Goal: Task Accomplishment & Management: Use online tool/utility

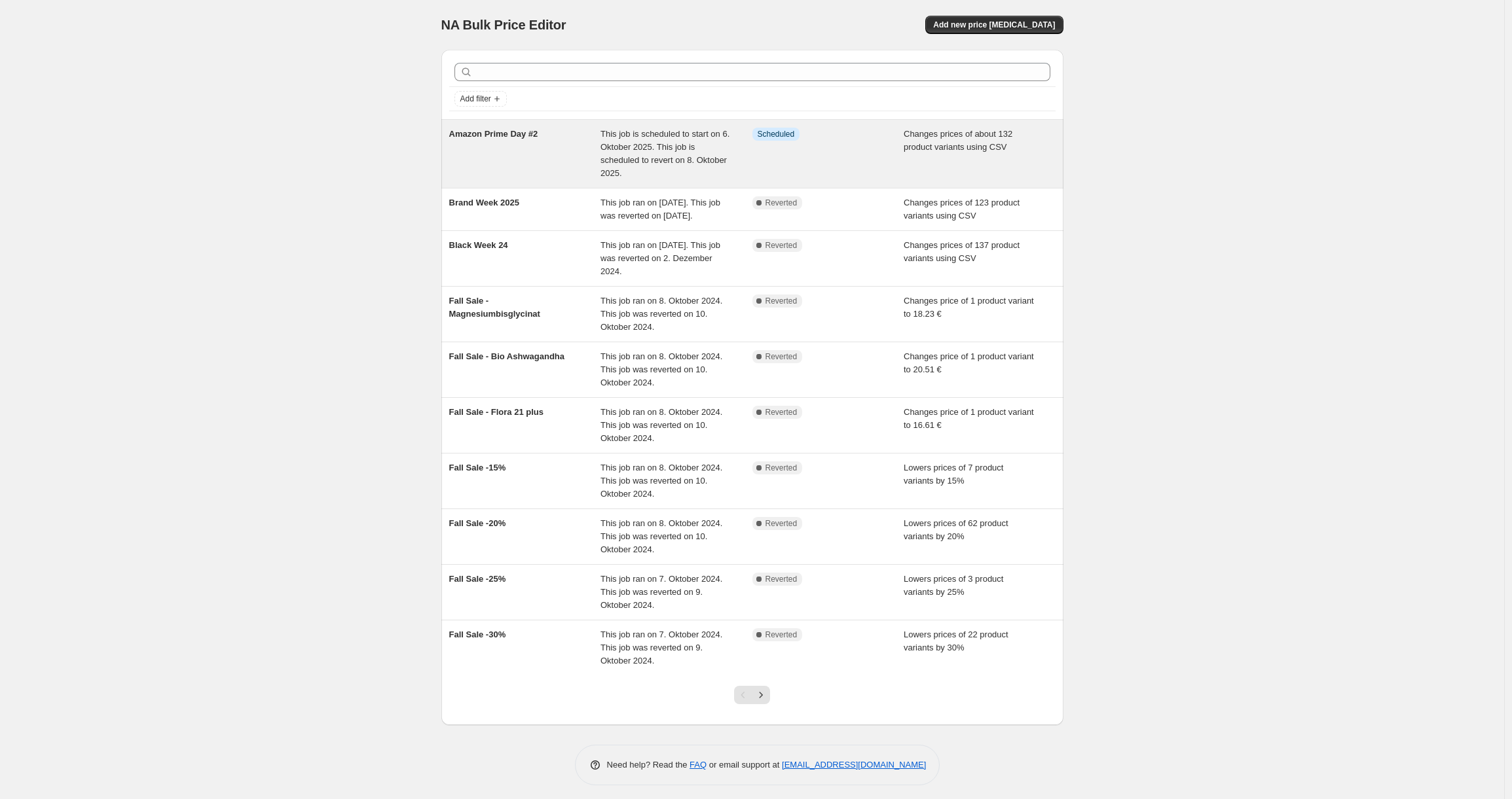
click at [710, 137] on span "This job is scheduled to start on 6. Oktober 2025. This job is scheduled to rev…" at bounding box center [665, 153] width 129 height 49
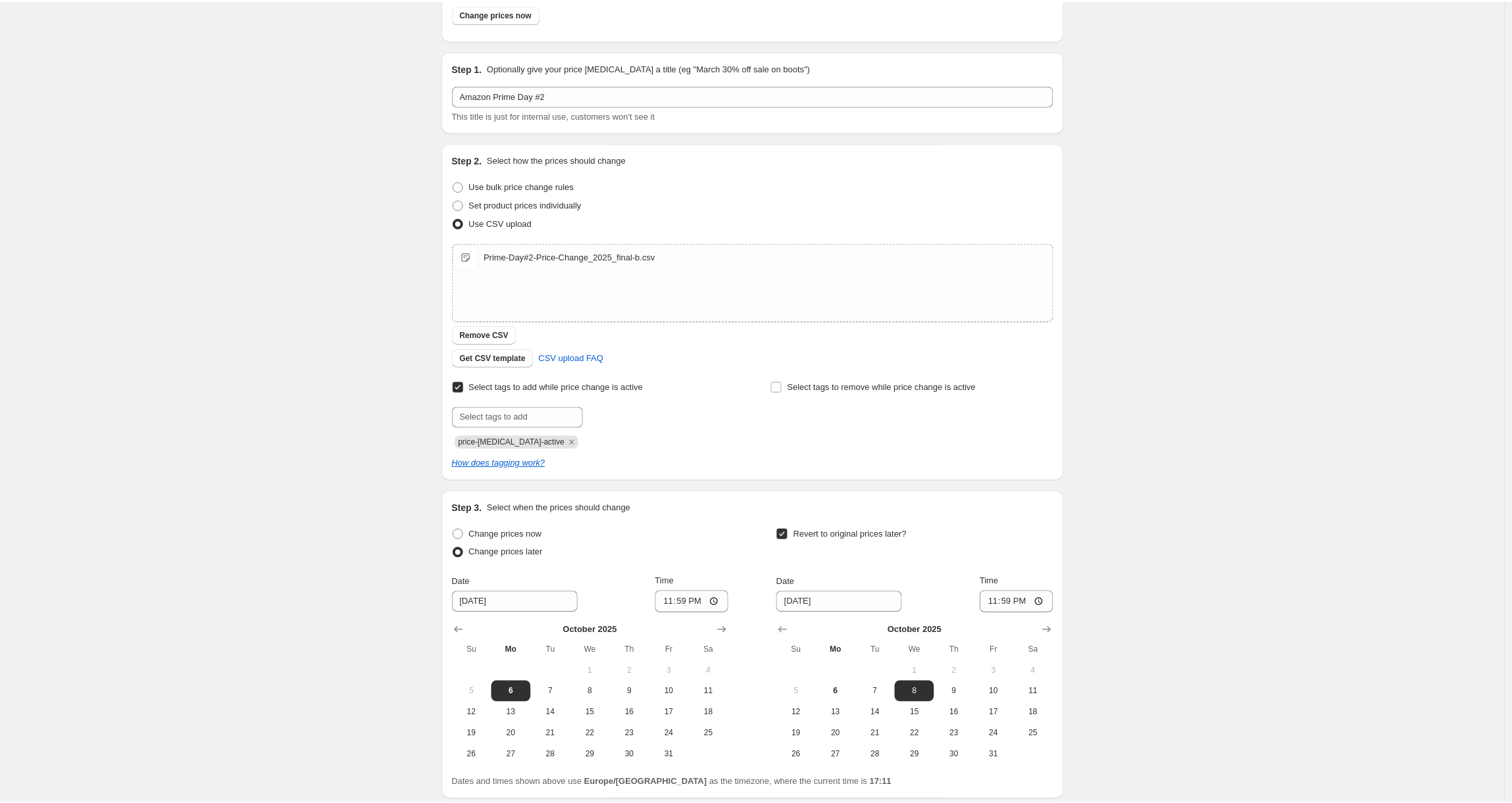
scroll to position [82, 0]
click at [531, 411] on input "text" at bounding box center [519, 414] width 131 height 21
paste input "Prime-Day_2025-10"
type input "Prime-Day_2025-10"
click at [644, 414] on span "Prime-Day_20..." at bounding box center [643, 413] width 59 height 9
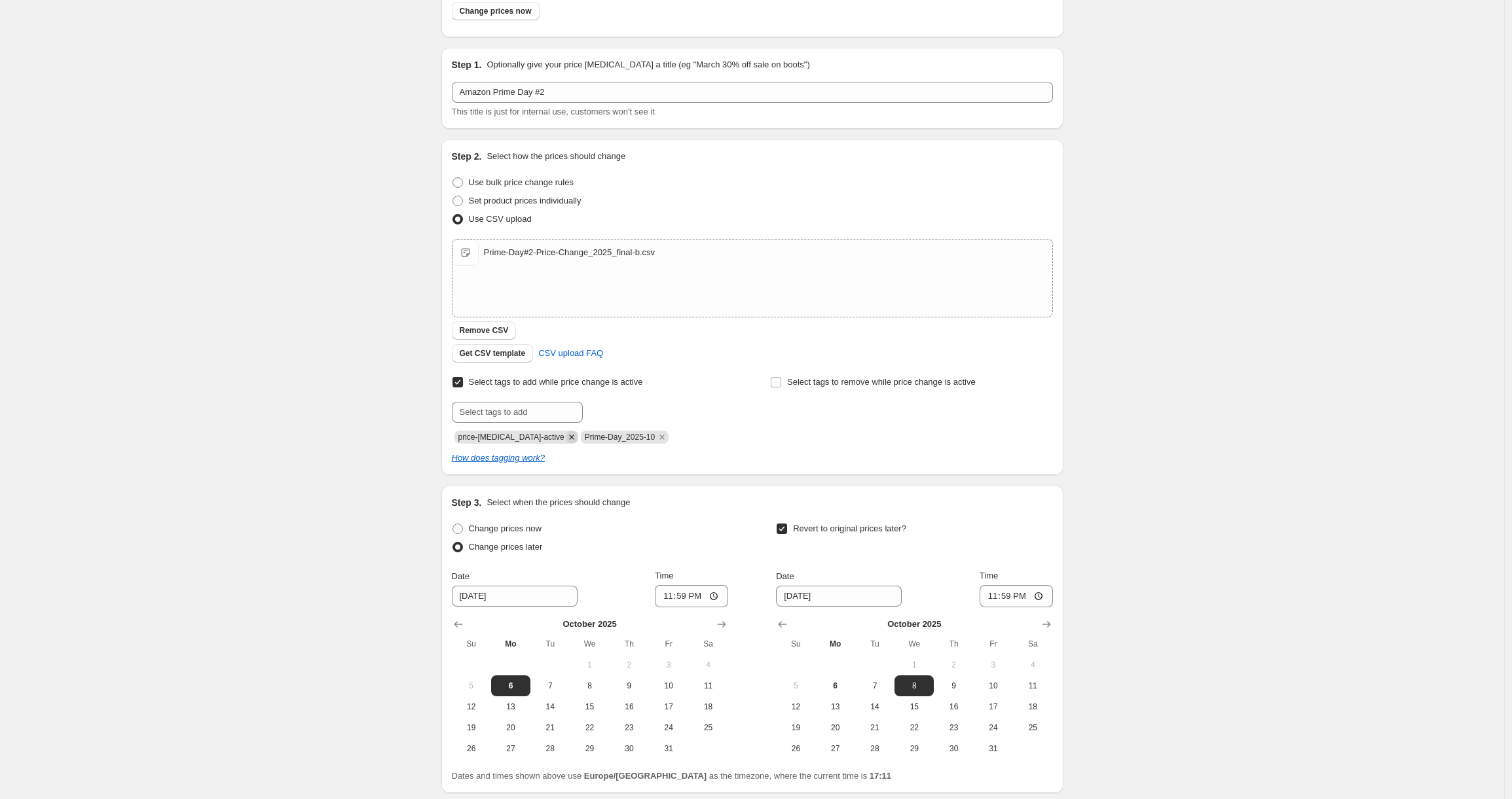
click at [569, 436] on icon "Remove price-change-job-active" at bounding box center [571, 437] width 5 height 5
click at [339, 423] on div "Amazon Prime Day #2. This page is ready Amazon Prime Day #2 Info Scheduled Copy…" at bounding box center [752, 410] width 1504 height 984
click at [1267, 88] on div "Amazon Prime Day #2. This page is ready Amazon Prime Day #2 Info Scheduled Copy…" at bounding box center [752, 410] width 1504 height 984
click at [521, 435] on span "Prime-Day_2025-10" at bounding box center [494, 437] width 70 height 9
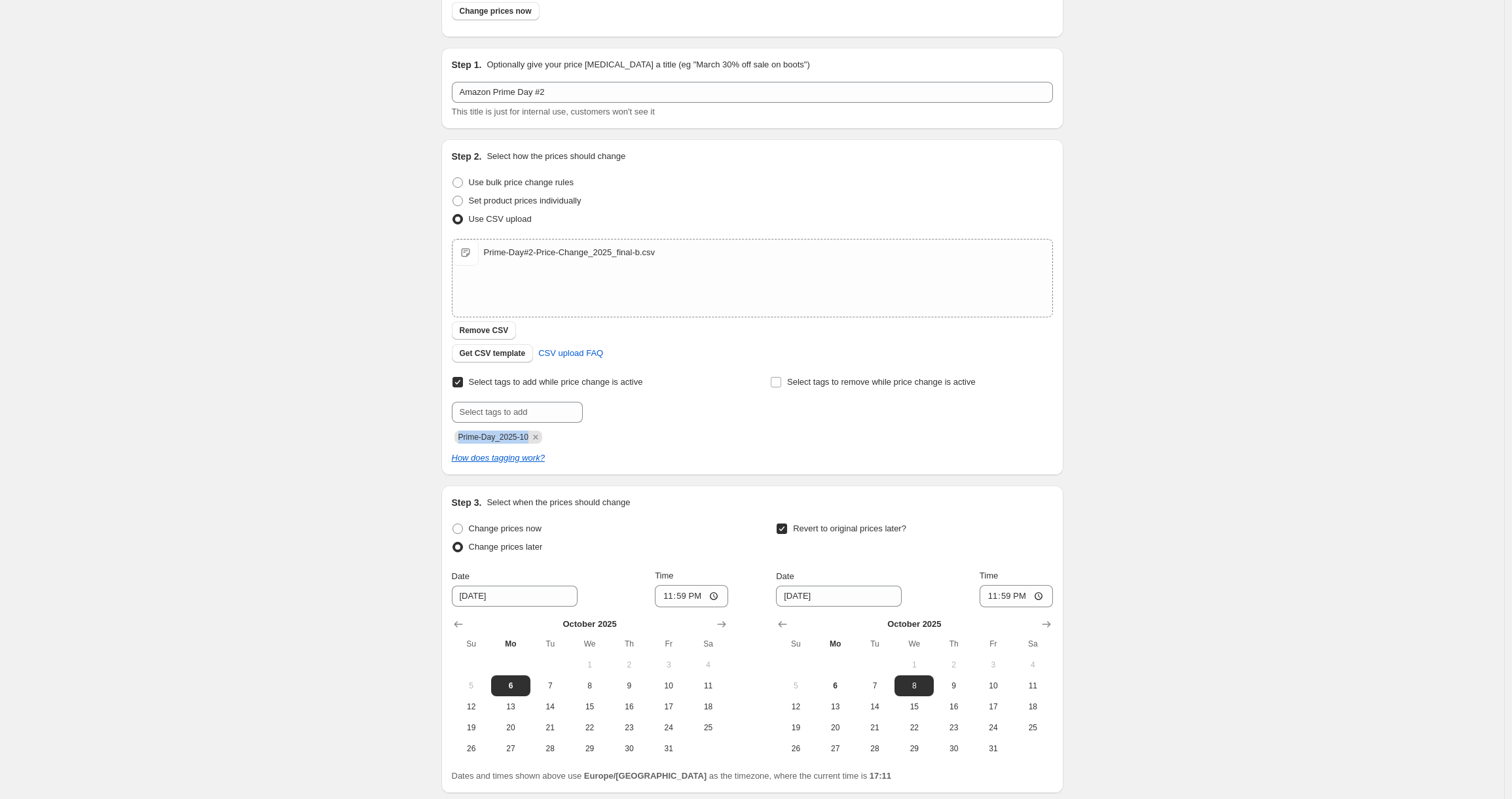
click at [521, 435] on span "Prime-Day_2025-10" at bounding box center [494, 437] width 70 height 9
copy span "Prime-Day_2025-10"
click at [329, 415] on div "Amazon Prime Day #2. This page is ready Amazon Prime Day #2 Info Scheduled Copy…" at bounding box center [752, 410] width 1504 height 984
